Goal: Transaction & Acquisition: Purchase product/service

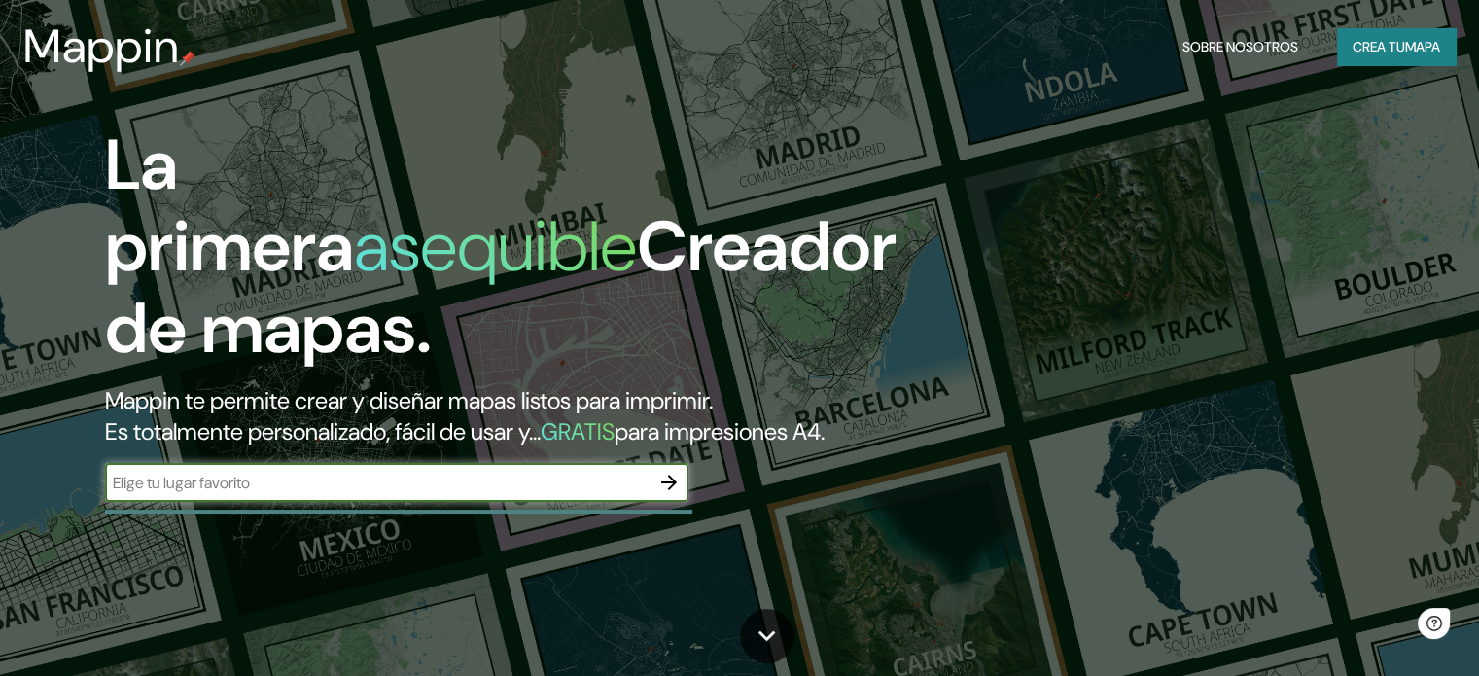
click at [321, 494] on input "text" at bounding box center [377, 483] width 545 height 22
type input "PIURA [GEOGRAPHIC_DATA]"
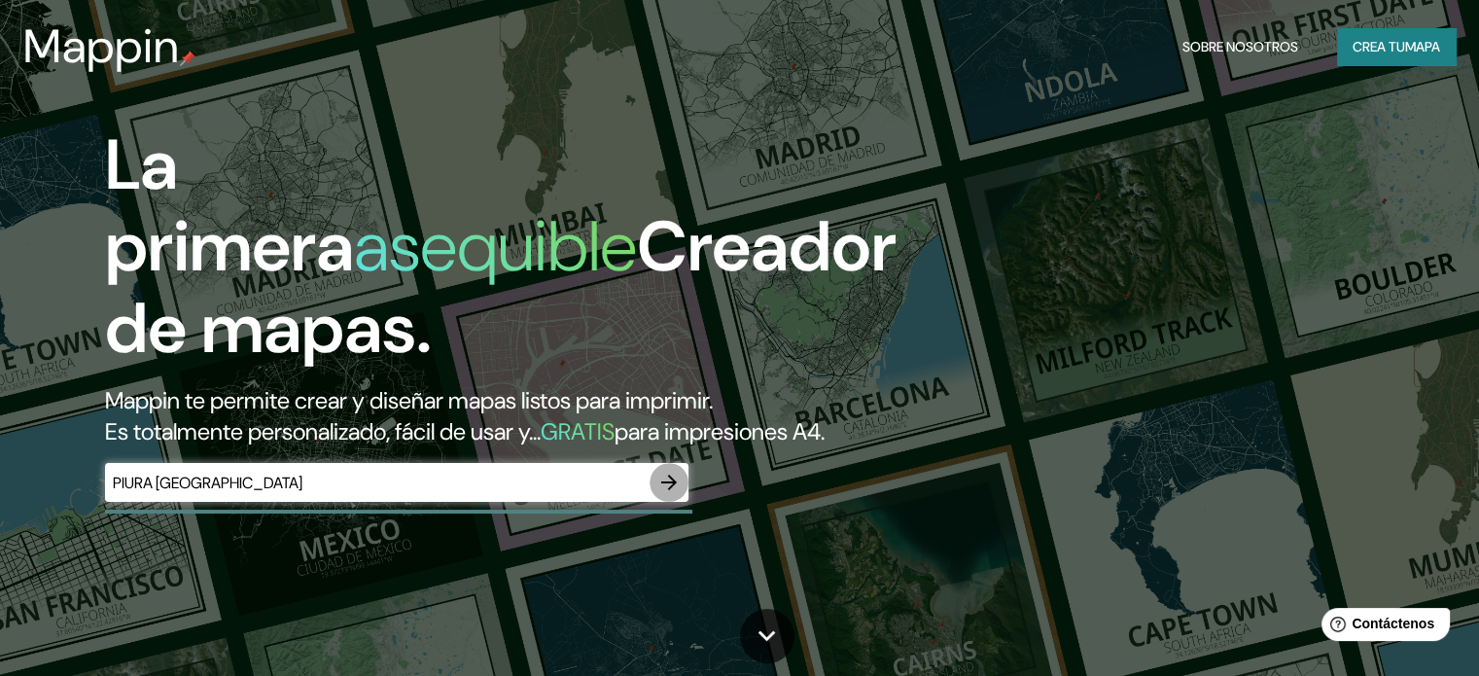
click at [673, 490] on icon "button" at bounding box center [669, 483] width 16 height 16
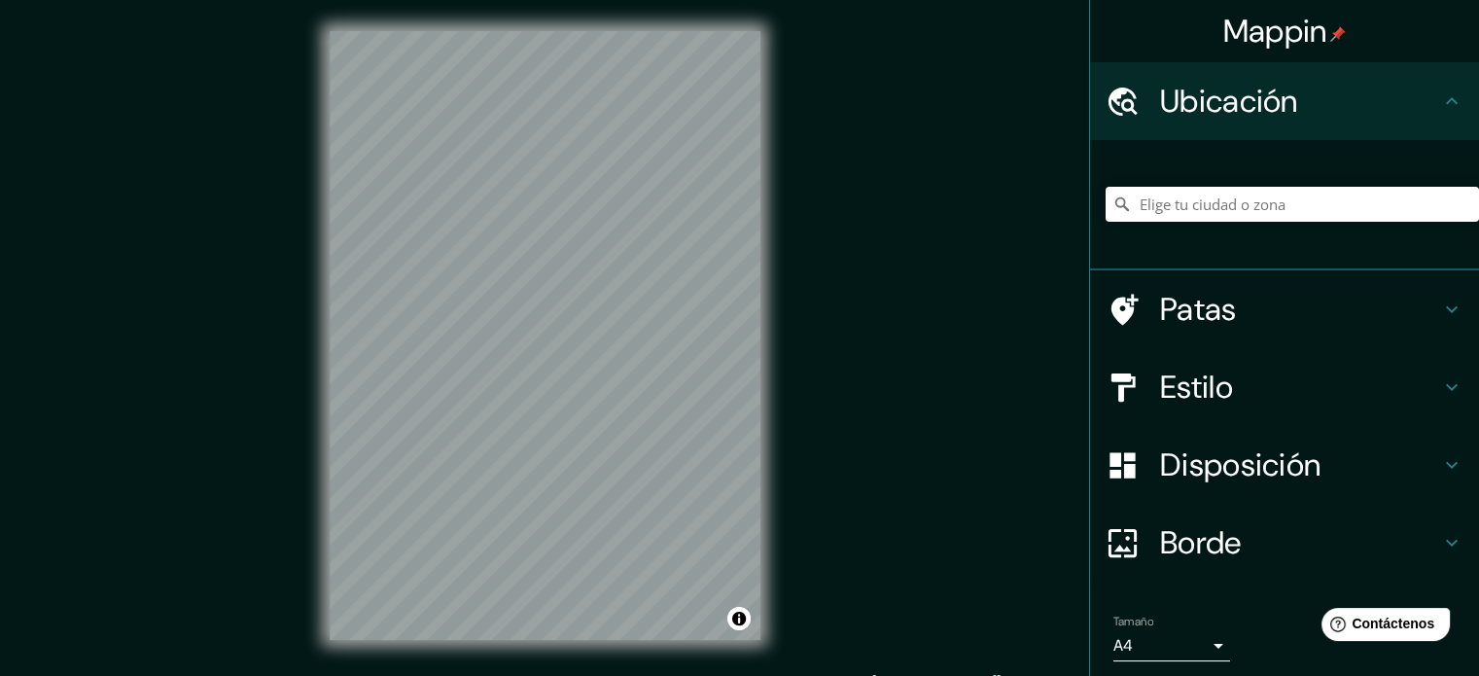
click at [1225, 382] on h4 "Estilo" at bounding box center [1300, 387] width 280 height 39
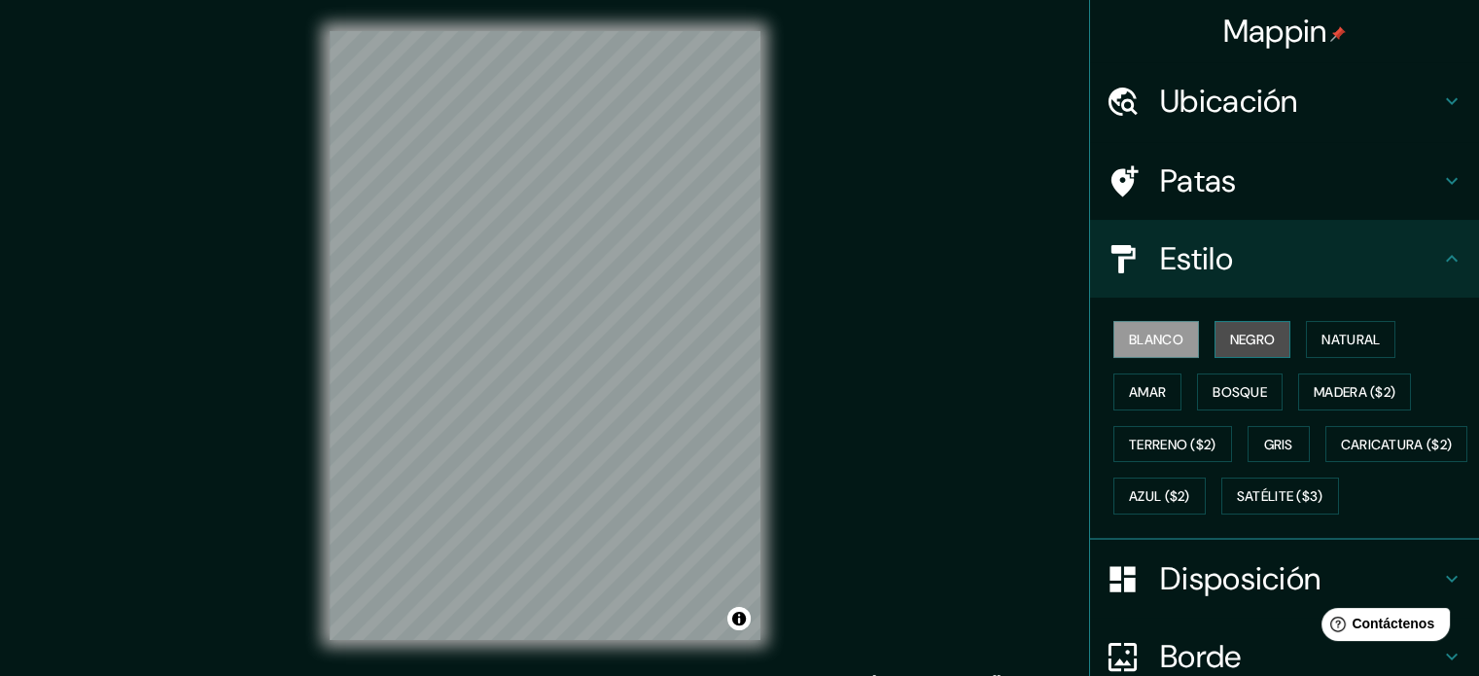
click at [1233, 343] on font "Negro" at bounding box center [1253, 340] width 46 height 18
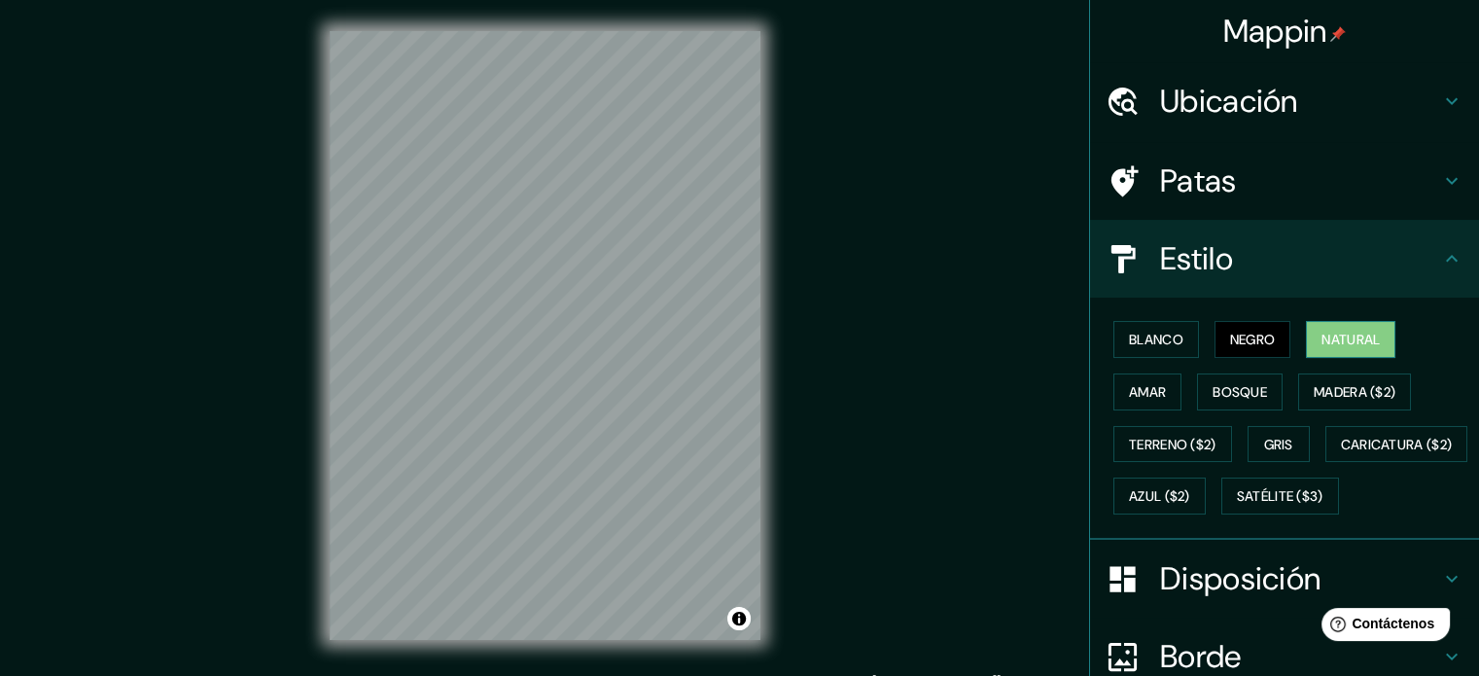
click at [1321, 332] on font "Natural" at bounding box center [1350, 340] width 58 height 18
click at [1151, 392] on font "Amar" at bounding box center [1147, 392] width 37 height 18
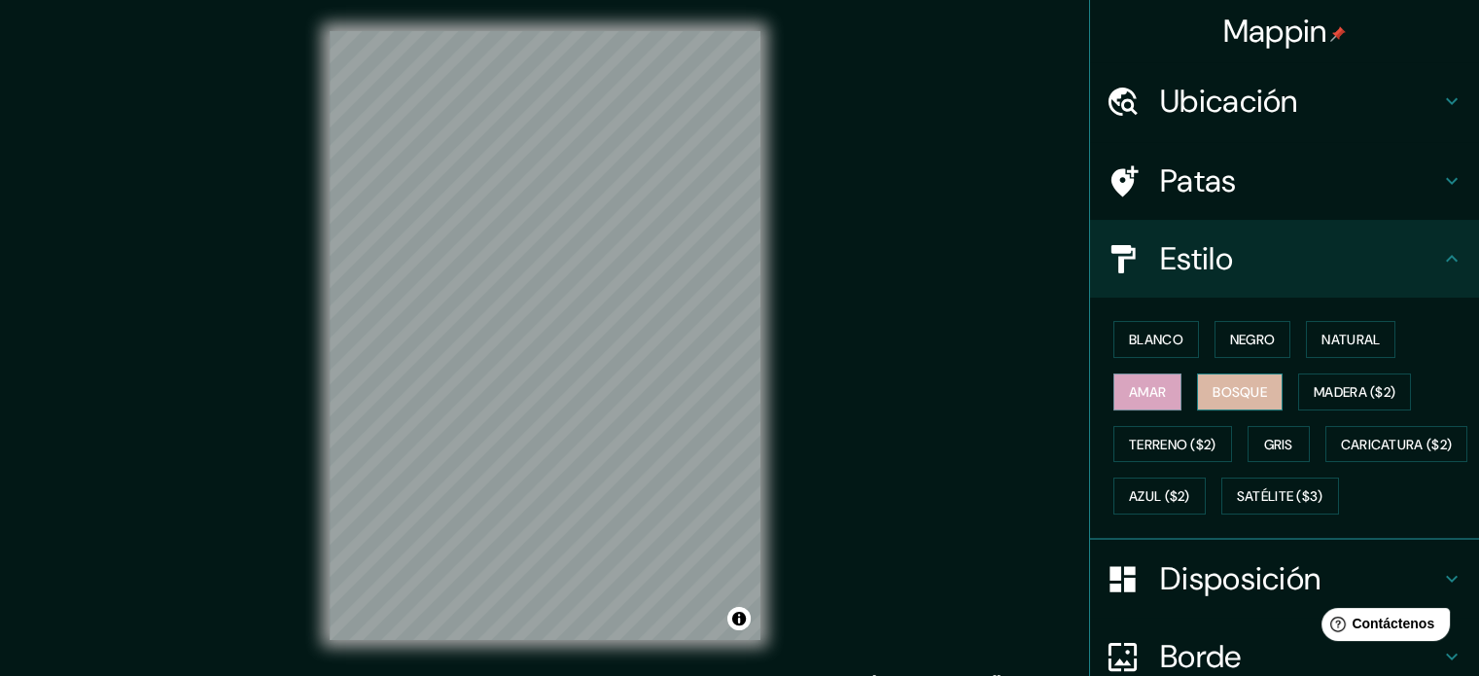
click at [1224, 383] on font "Bosque" at bounding box center [1240, 392] width 54 height 18
click at [1326, 384] on font "Madera ($2)" at bounding box center [1355, 392] width 82 height 18
click at [1258, 100] on font "Ubicación" at bounding box center [1229, 101] width 138 height 41
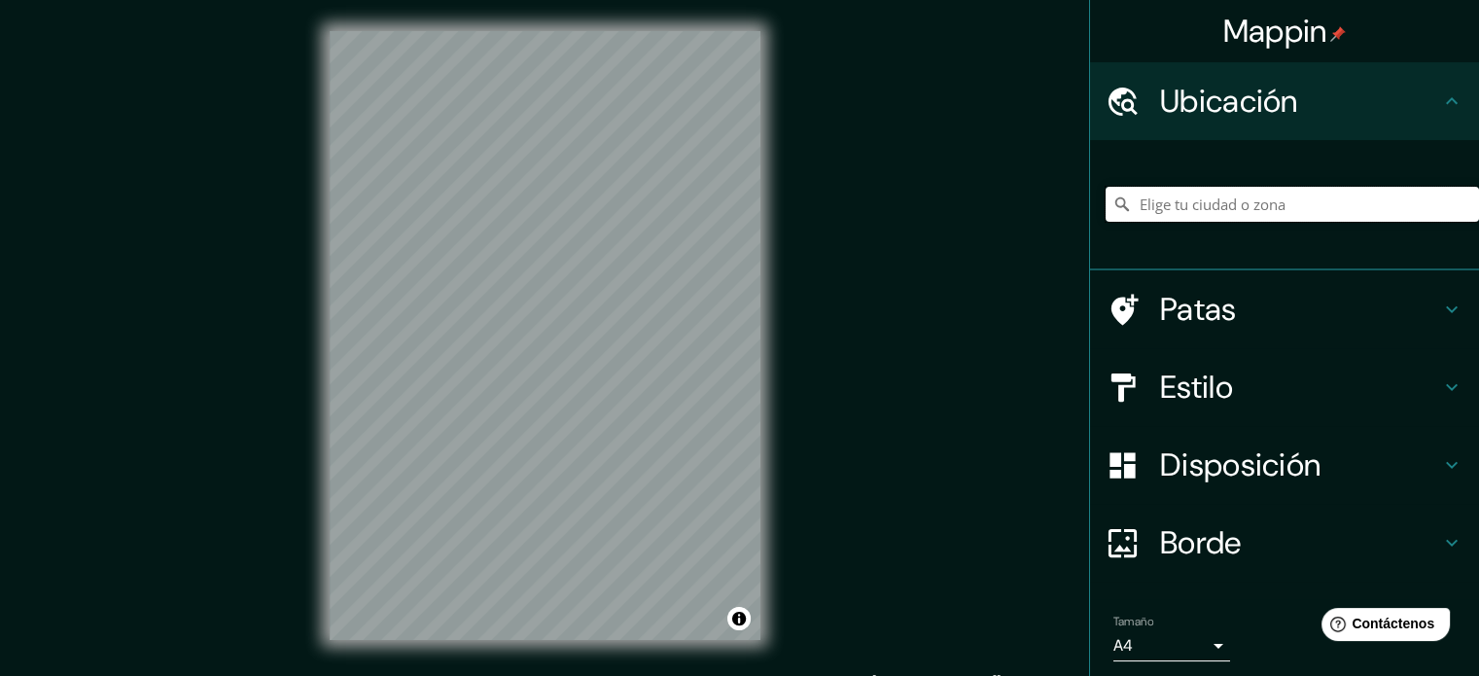
click at [1241, 192] on input "Elige tu ciudad o zona" at bounding box center [1292, 204] width 373 height 35
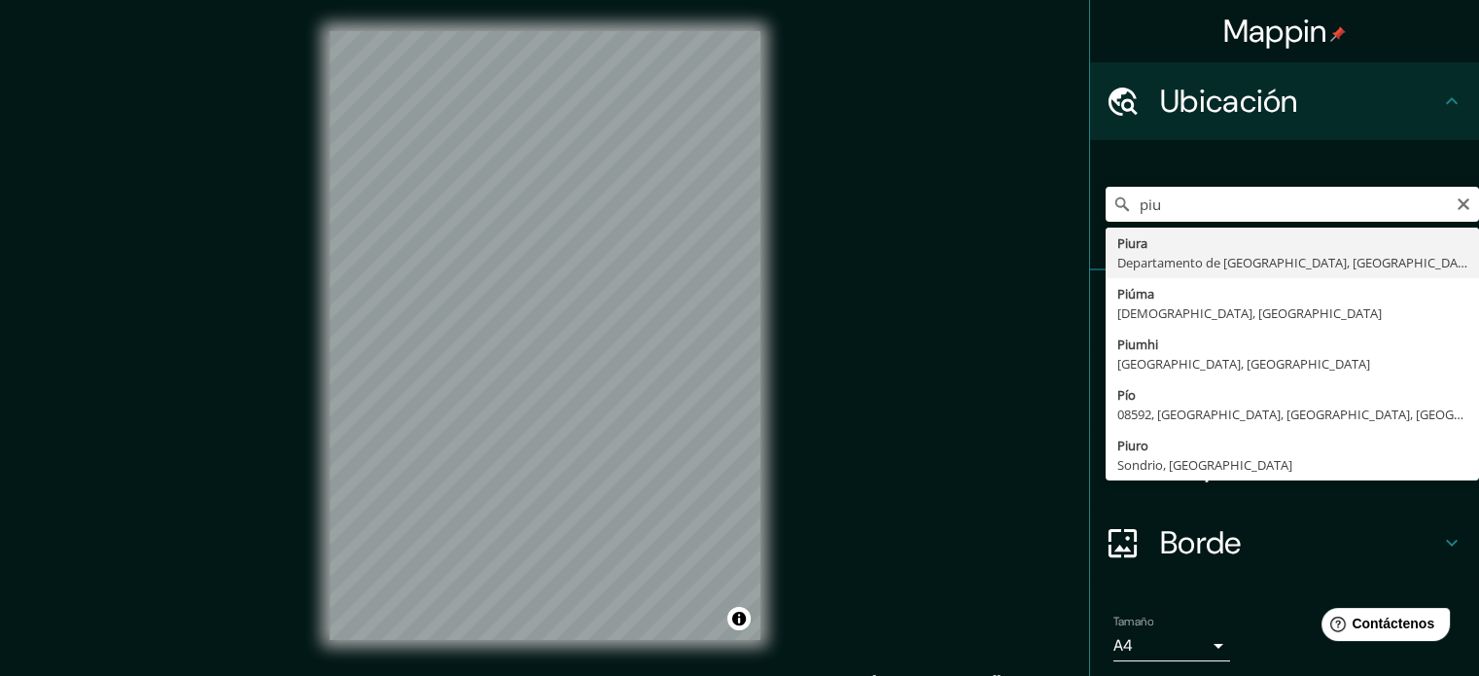
type input "Piura, [GEOGRAPHIC_DATA], [GEOGRAPHIC_DATA]"
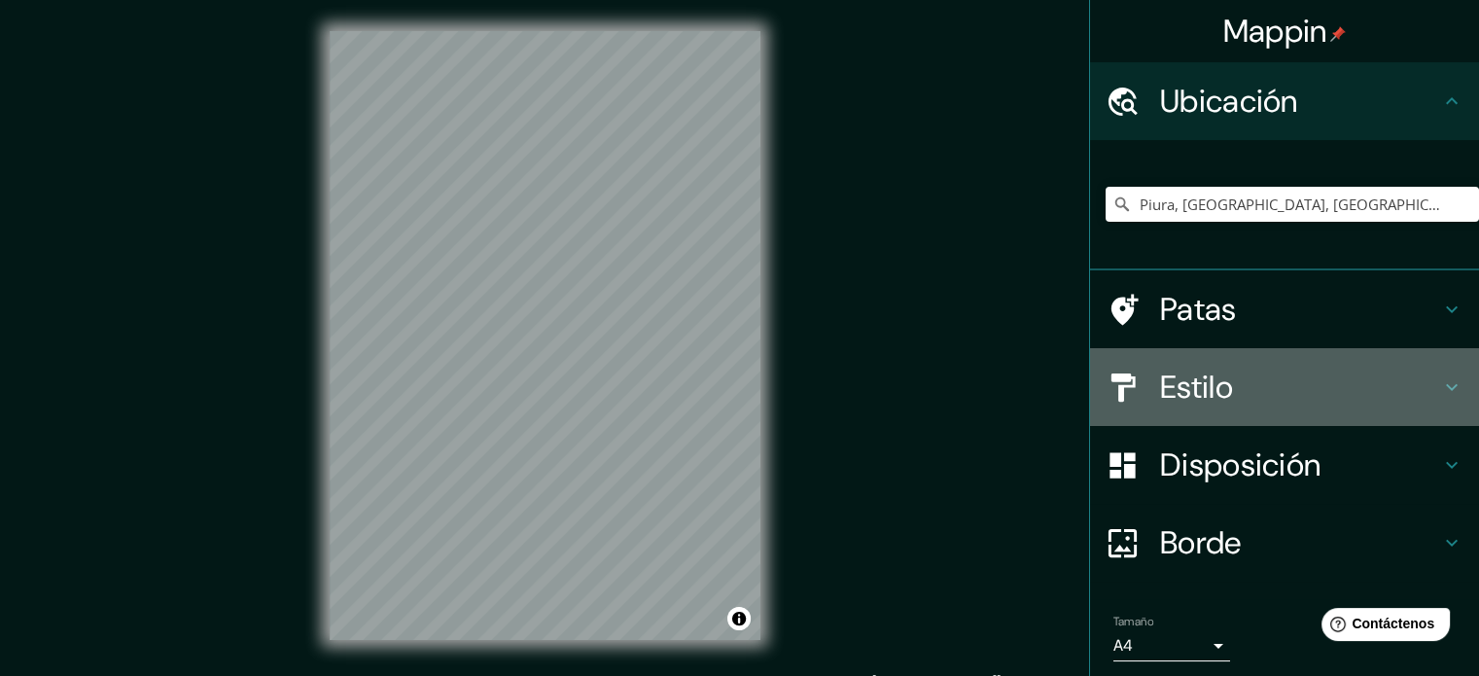
click at [1208, 365] on div "Estilo" at bounding box center [1284, 387] width 389 height 78
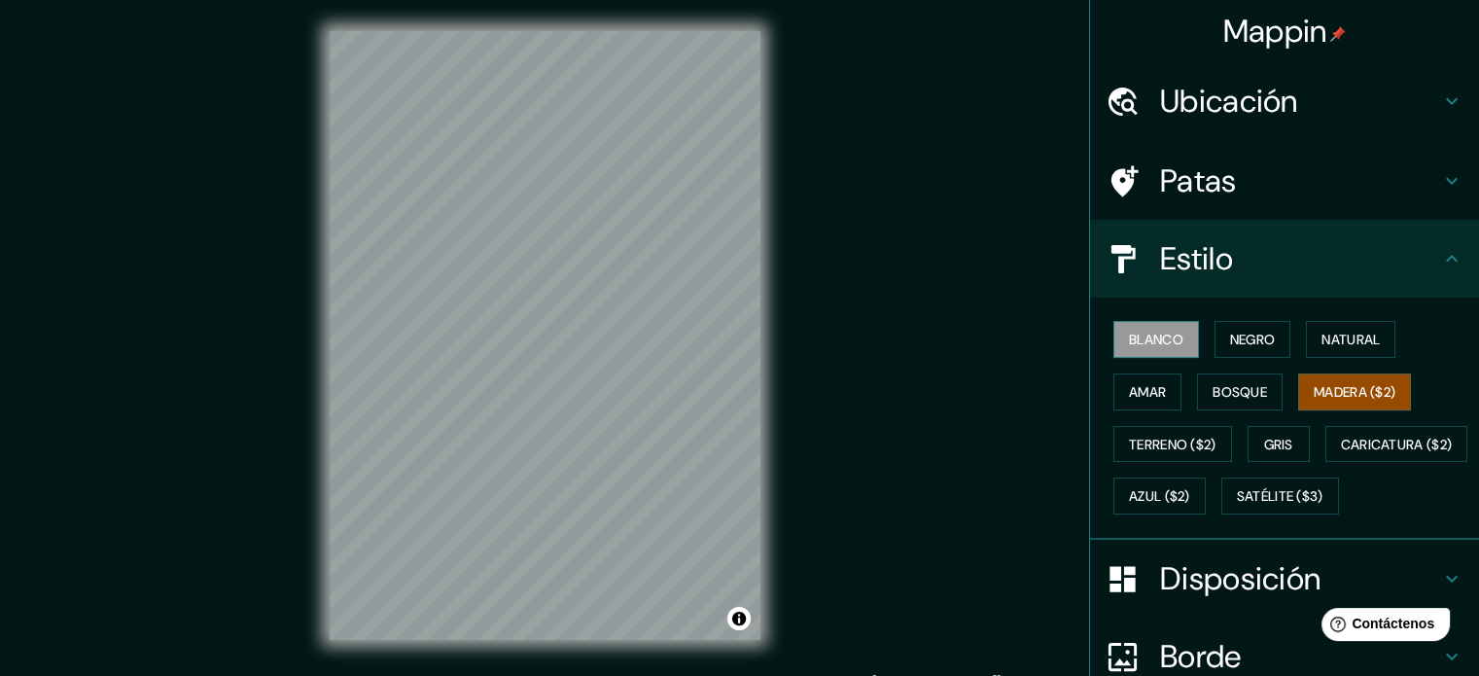
click at [1150, 344] on font "Blanco" at bounding box center [1156, 340] width 54 height 18
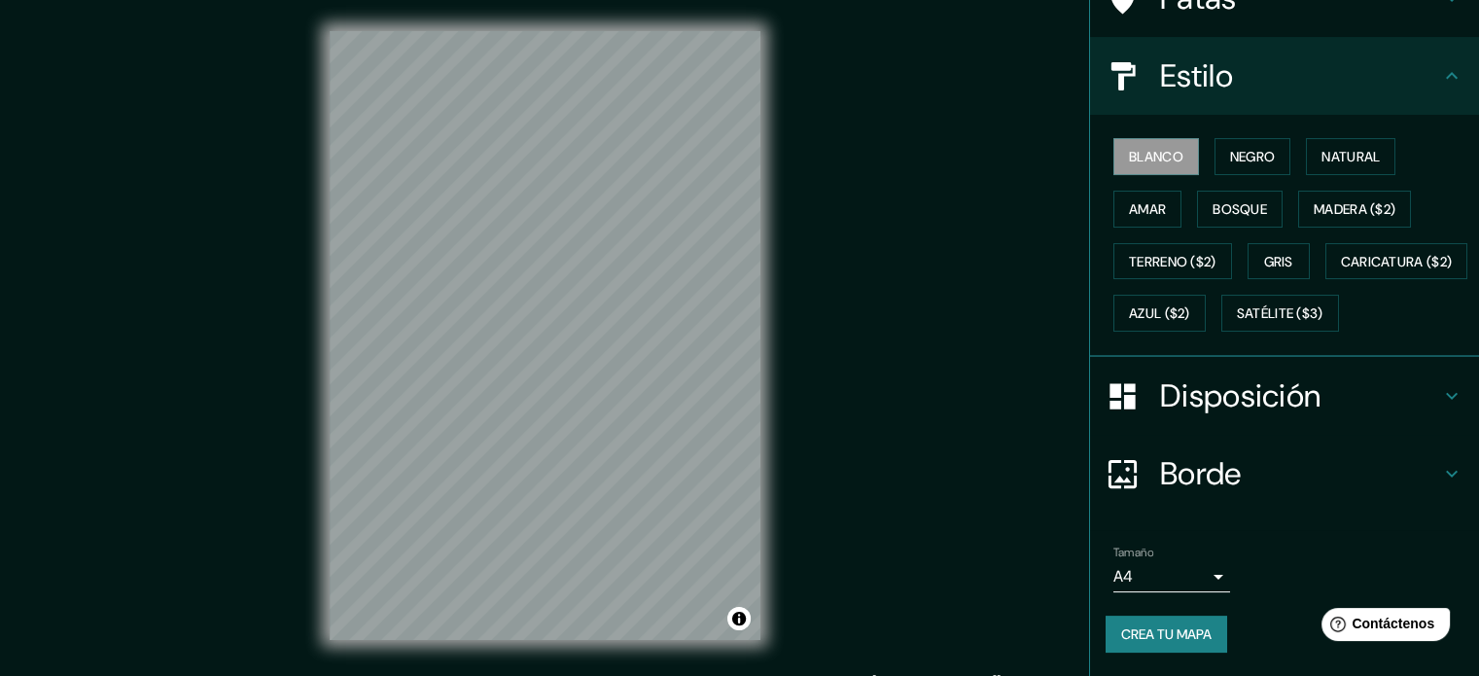
click at [1179, 398] on font "Disposición" at bounding box center [1240, 395] width 160 height 41
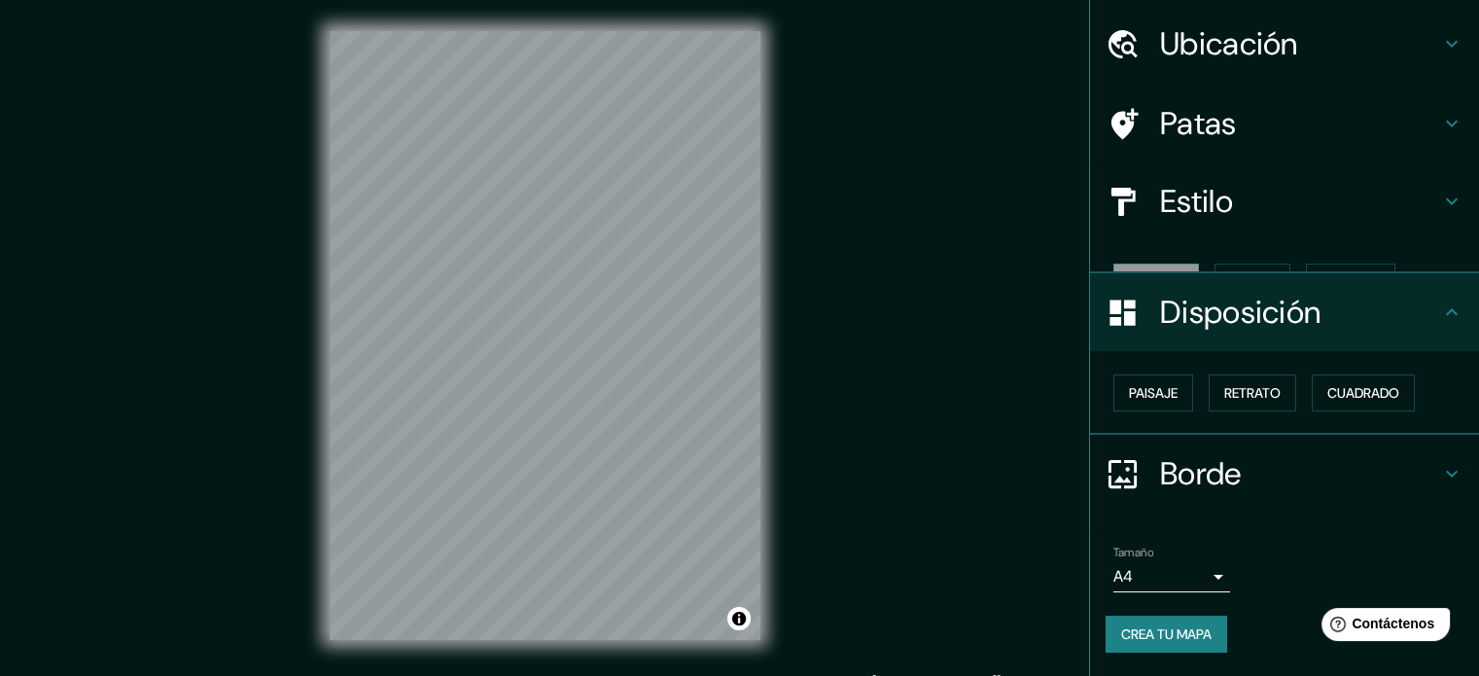
scroll to position [23, 0]
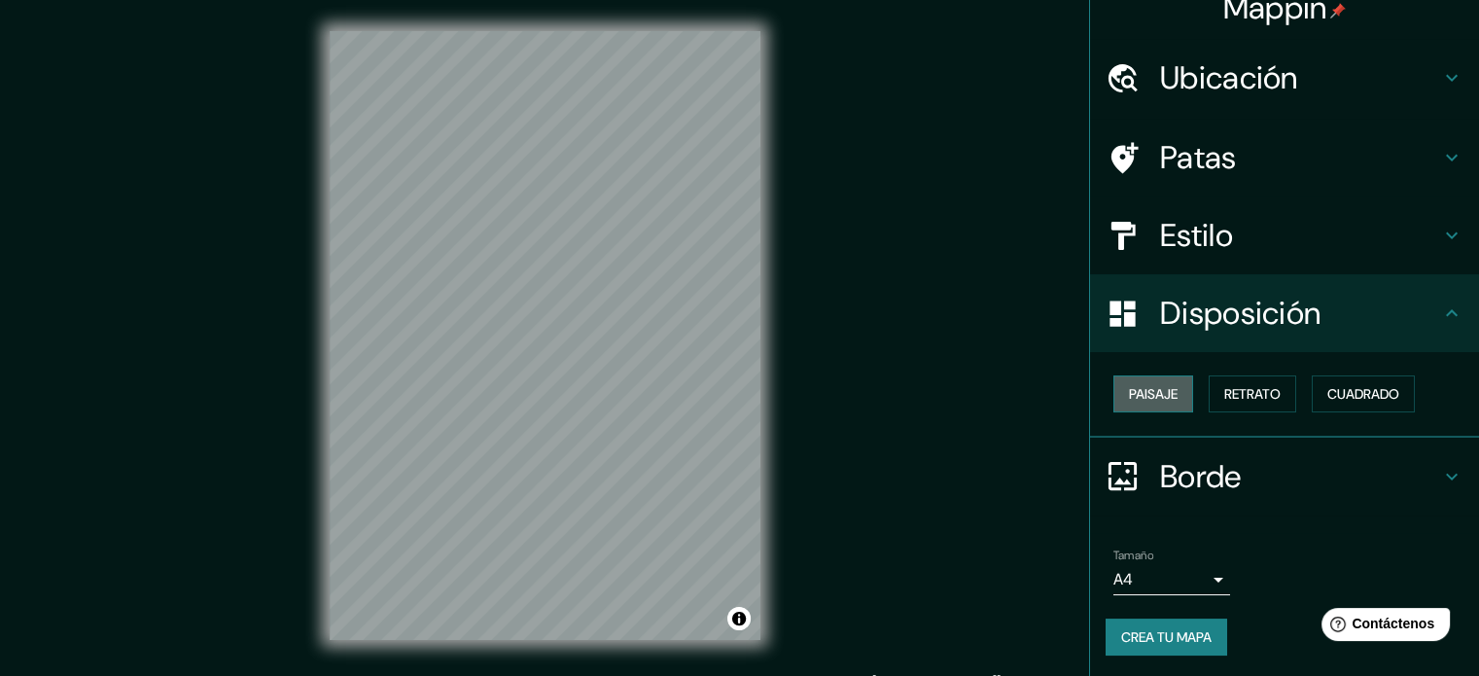
click at [1164, 390] on font "Paisaje" at bounding box center [1153, 394] width 49 height 18
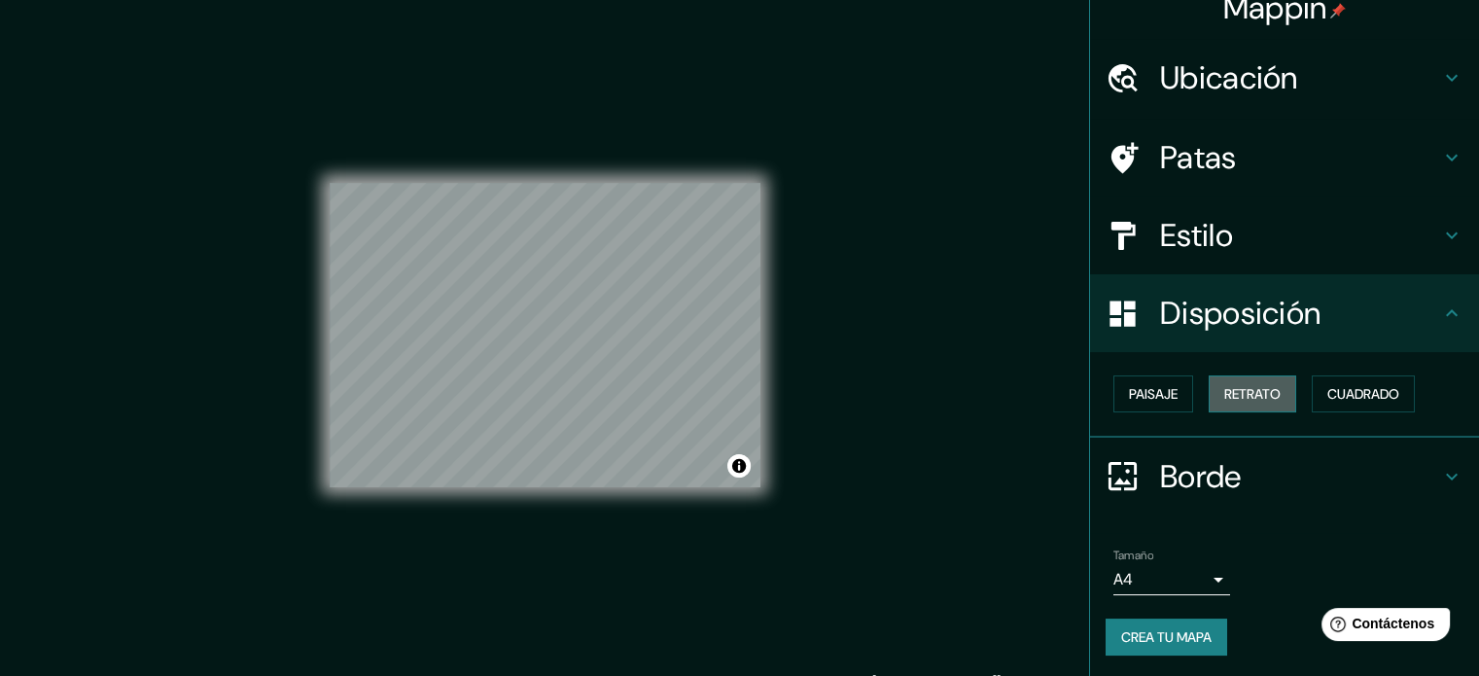
click at [1262, 391] on font "Retrato" at bounding box center [1252, 394] width 56 height 18
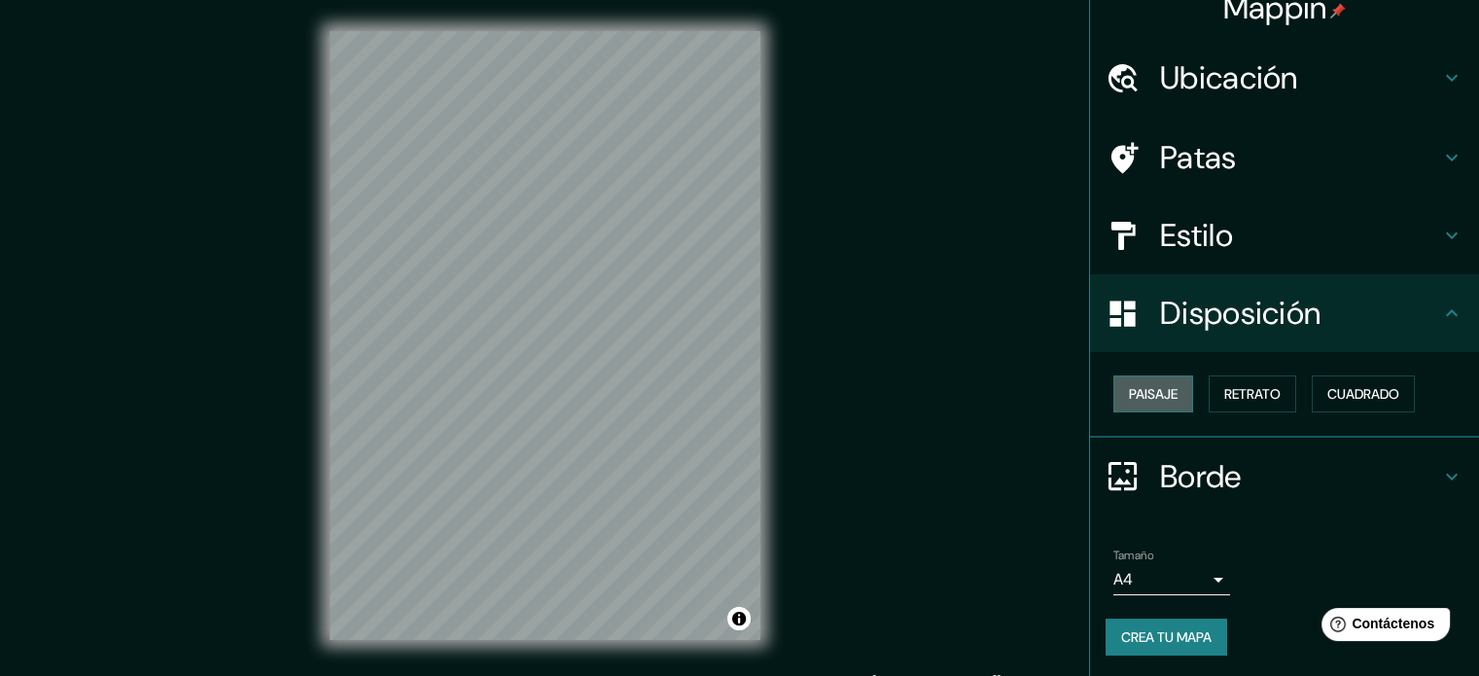
click at [1172, 392] on button "Paisaje" at bounding box center [1153, 393] width 80 height 37
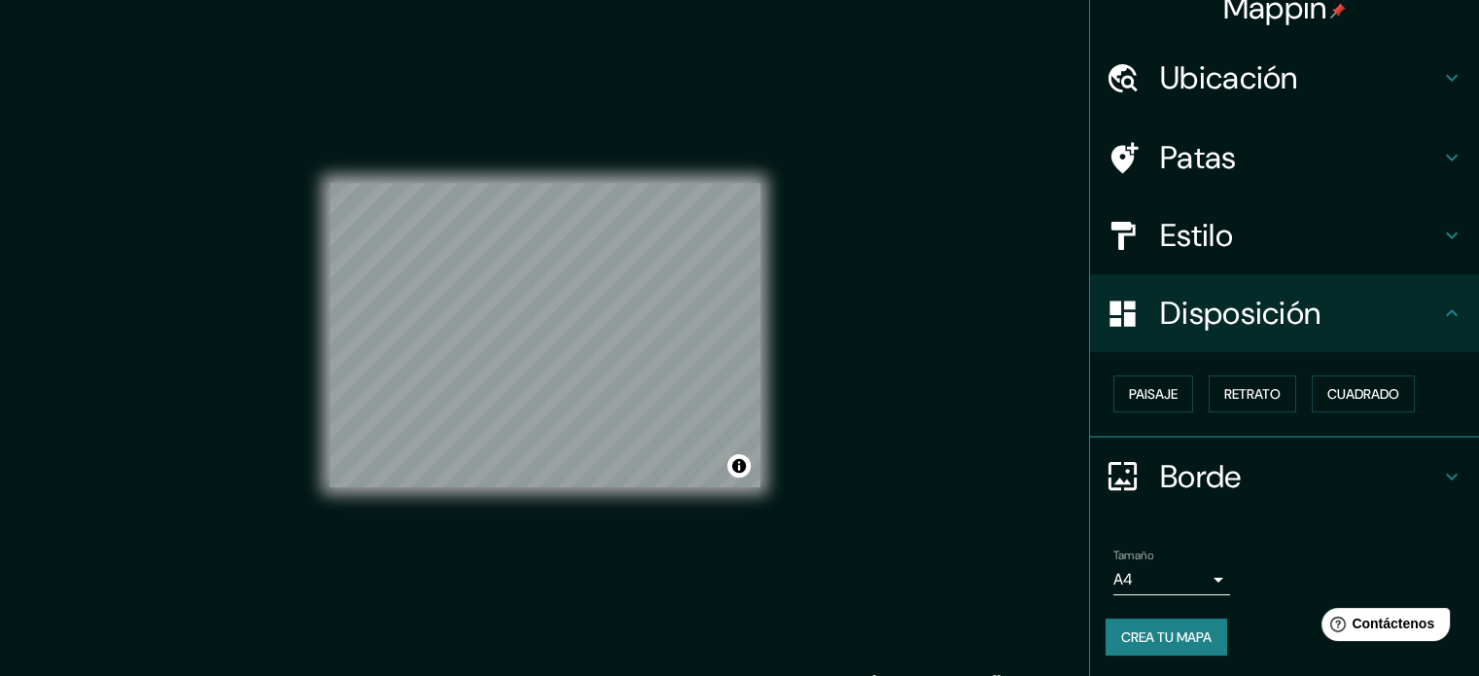
click at [1175, 624] on font "Crea tu mapa" at bounding box center [1166, 636] width 90 height 25
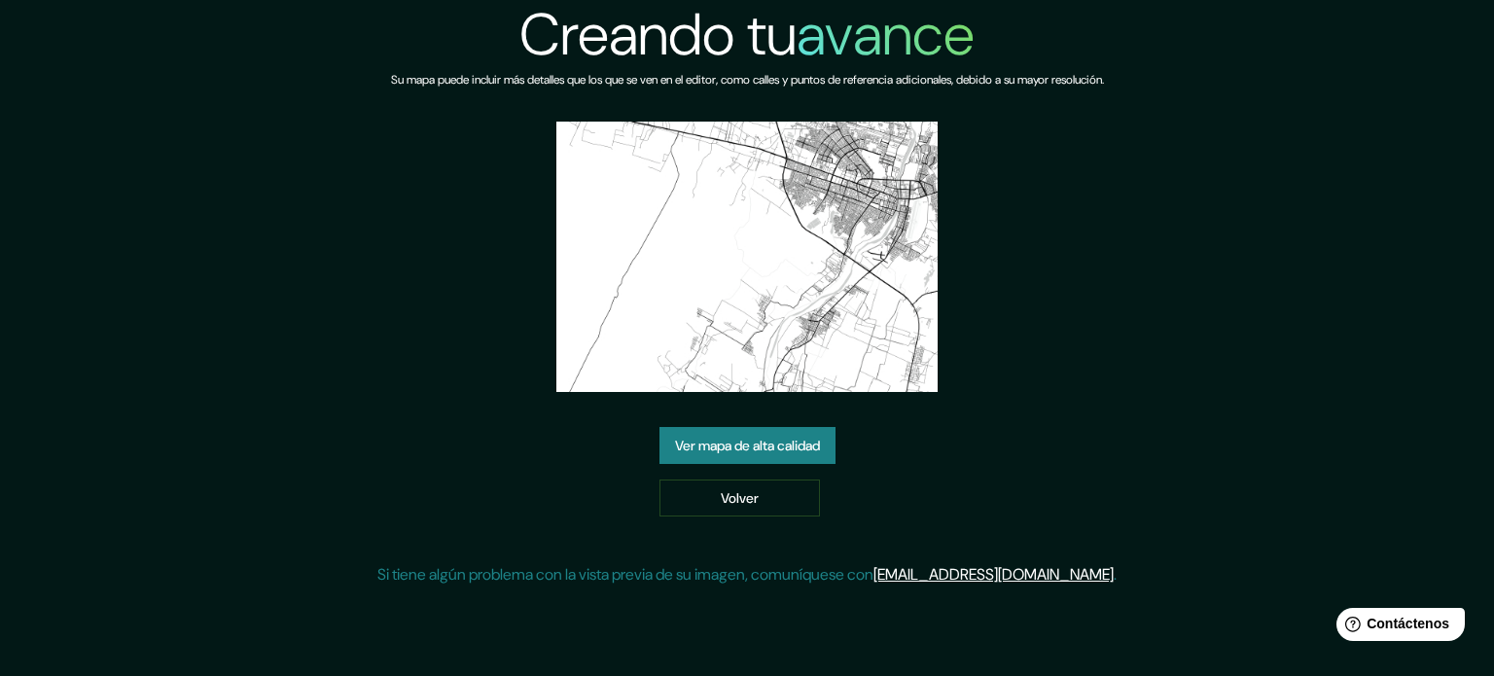
click at [782, 450] on font "Ver mapa de alta calidad" at bounding box center [747, 446] width 145 height 18
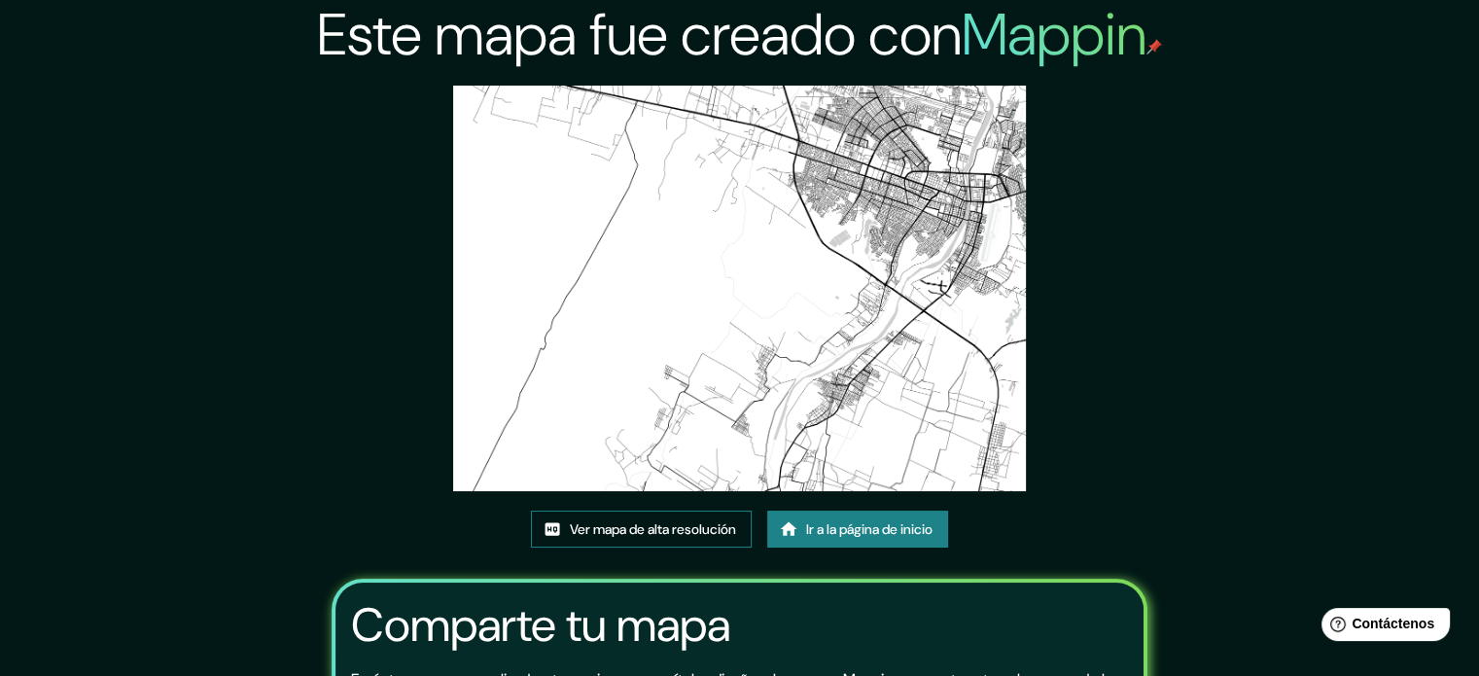
click at [613, 536] on font "Ver mapa de alta resolución" at bounding box center [653, 529] width 166 height 18
